Goal: Find specific page/section: Find specific page/section

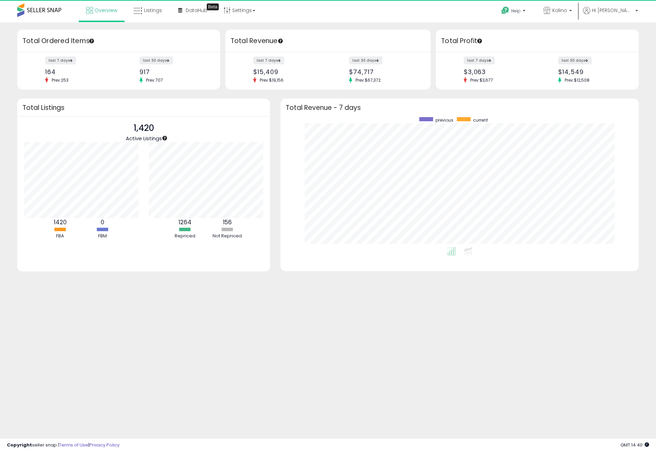
scroll to position [130, 344]
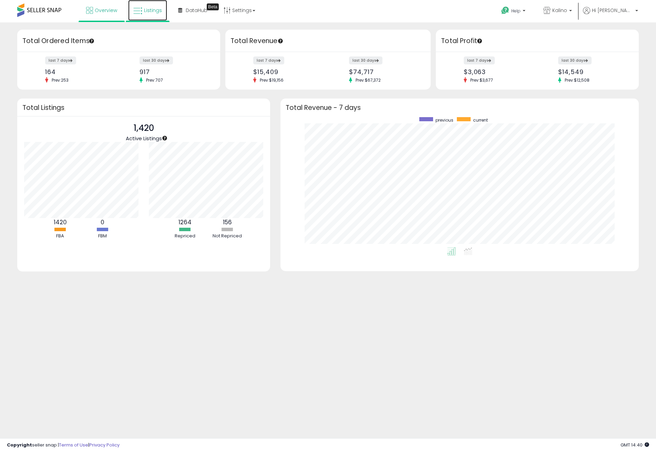
click at [142, 8] on icon at bounding box center [137, 11] width 9 height 9
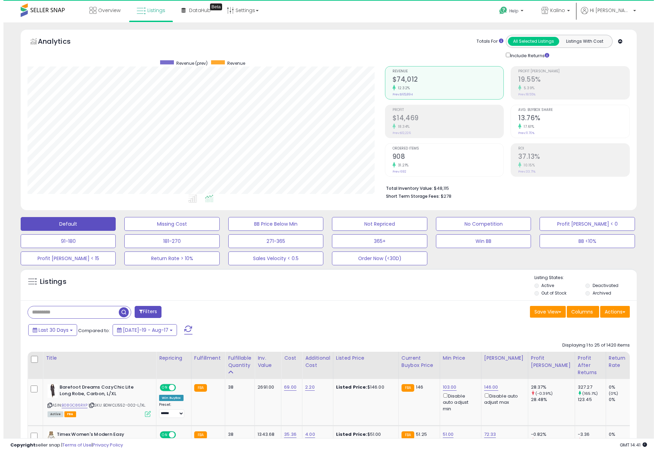
scroll to position [141, 358]
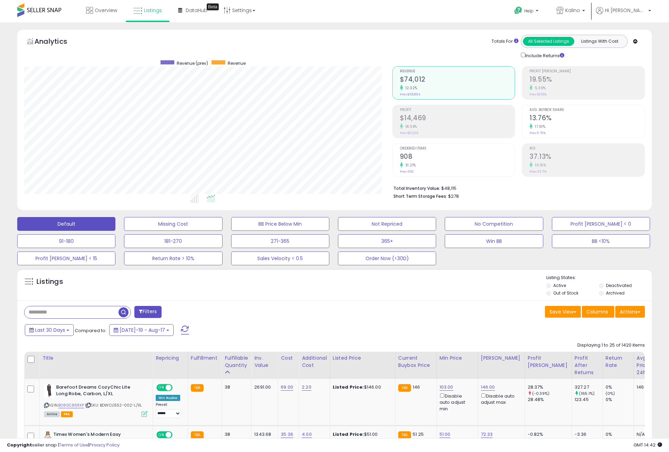
scroll to position [141, 368]
